Goal: Navigation & Orientation: Find specific page/section

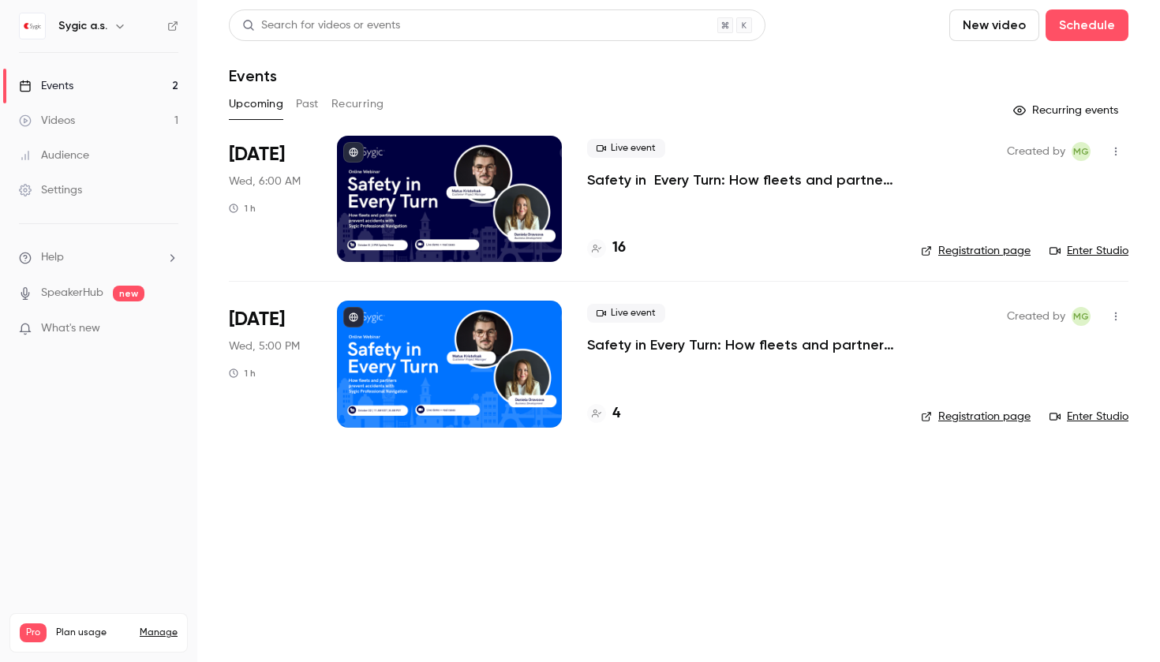
click at [603, 414] on div at bounding box center [596, 413] width 19 height 19
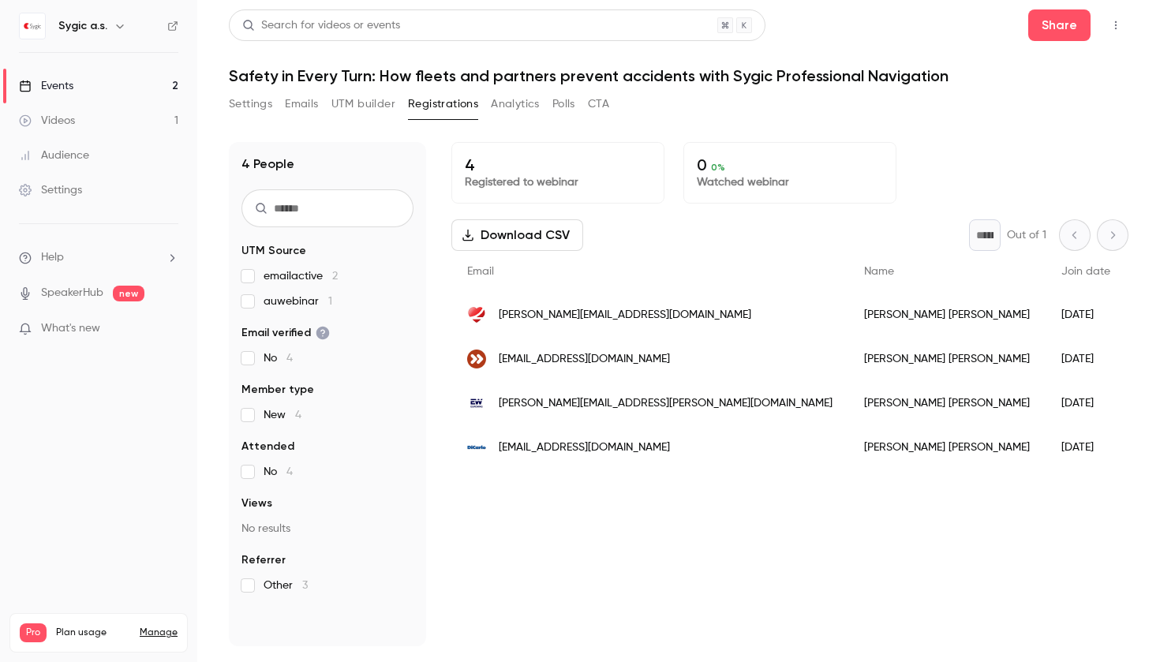
click at [61, 111] on link "Videos 1" at bounding box center [98, 120] width 197 height 35
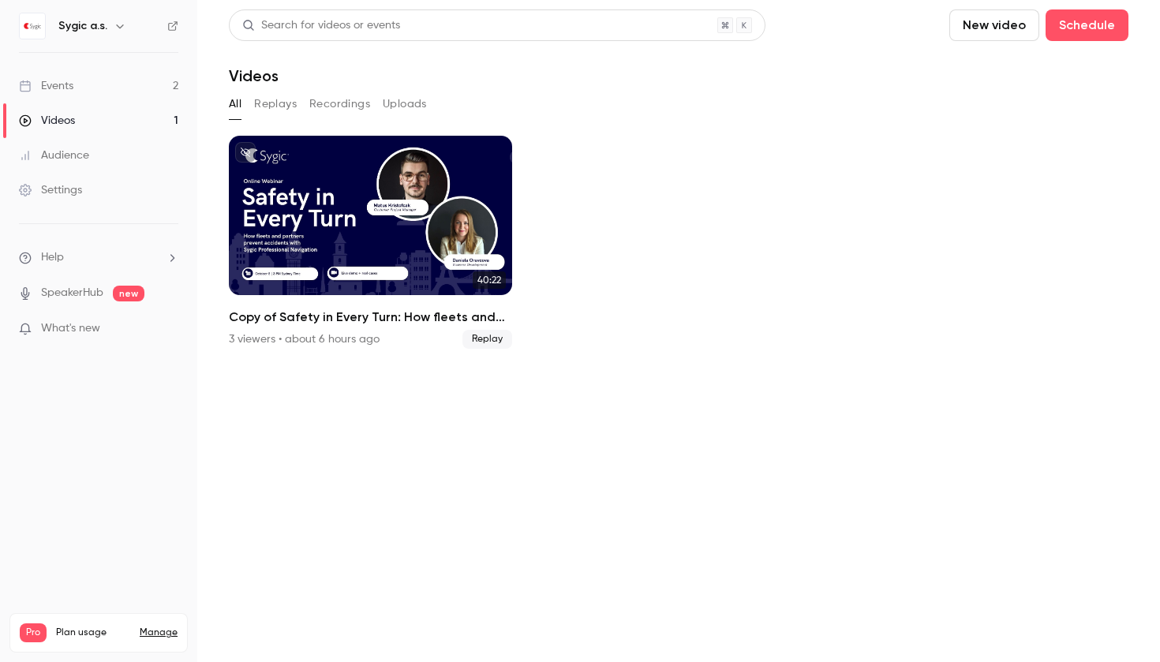
click at [66, 92] on div "Events" at bounding box center [46, 86] width 54 height 16
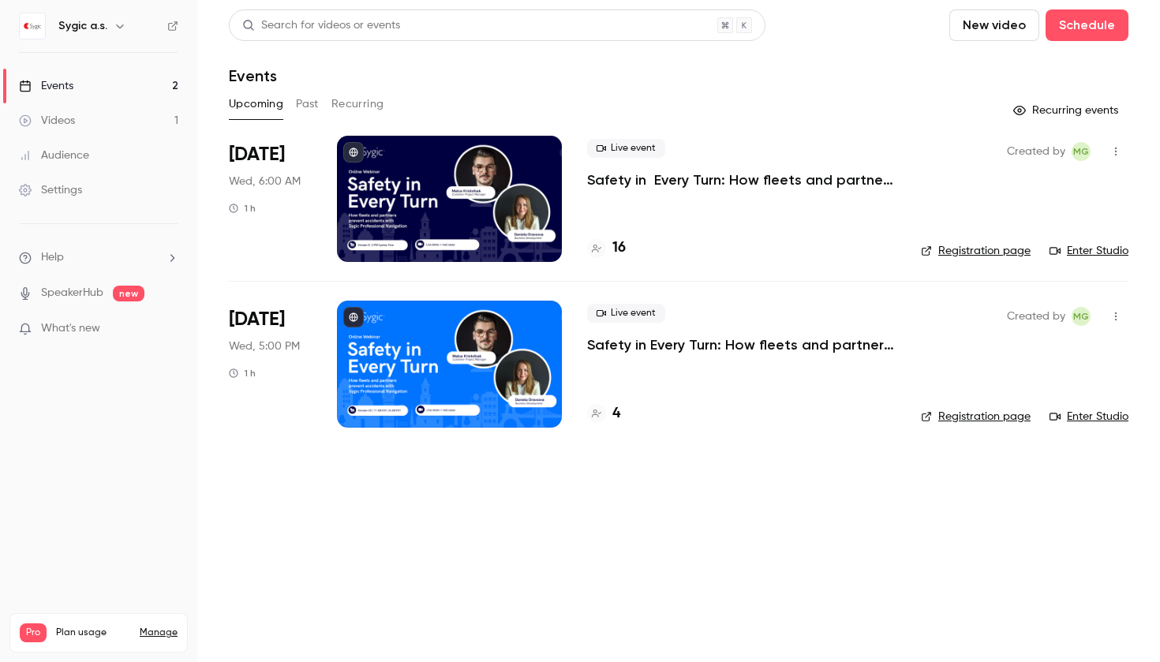
click at [543, 6] on main "Search for videos or events New video Schedule Events Upcoming Past Recurring R…" at bounding box center [678, 331] width 963 height 662
click at [605, 411] on div at bounding box center [596, 413] width 19 height 19
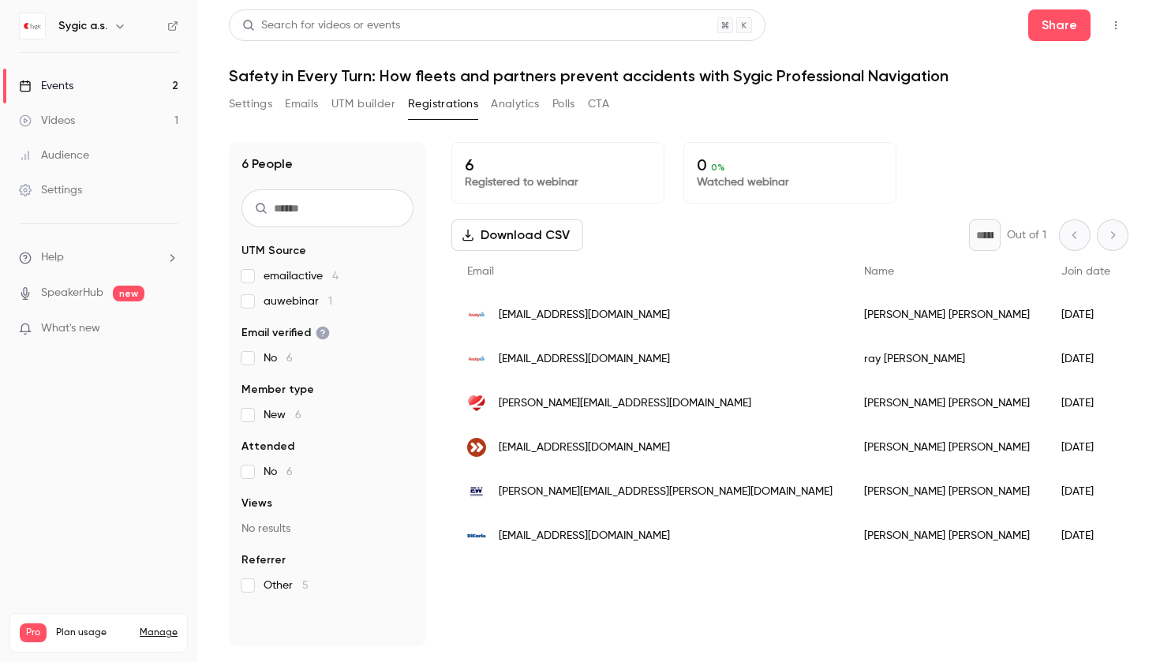
click at [69, 95] on link "Events 2" at bounding box center [98, 86] width 197 height 35
